Goal: Task Accomplishment & Management: Manage account settings

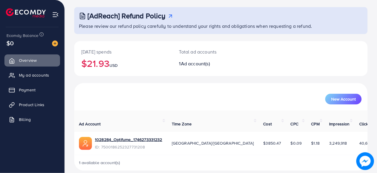
scroll to position [30, 0]
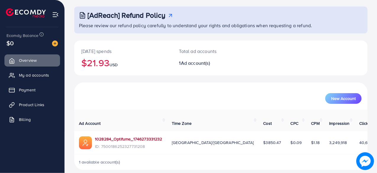
click at [123, 136] on link "1028284_Optifume_1746273331232" at bounding box center [128, 139] width 67 height 6
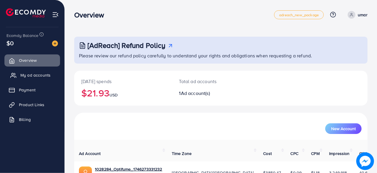
click at [35, 75] on span "My ad accounts" at bounding box center [35, 75] width 30 height 6
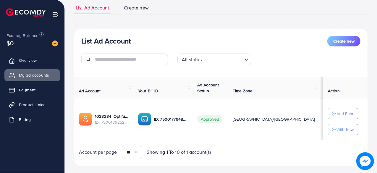
scroll to position [51, 0]
